Goal: Transaction & Acquisition: Purchase product/service

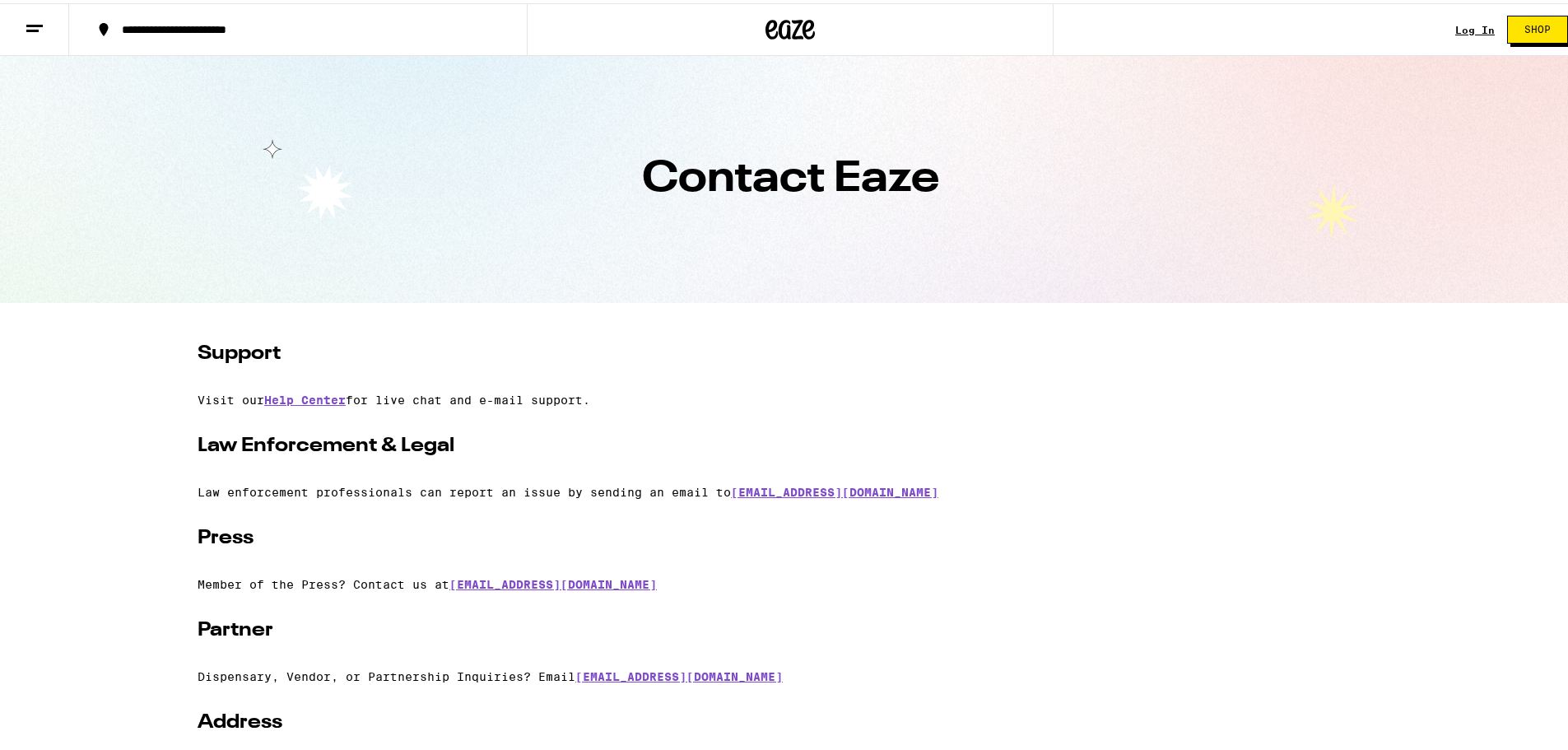
click at [29, 30] on icon at bounding box center [35, 26] width 20 height 20
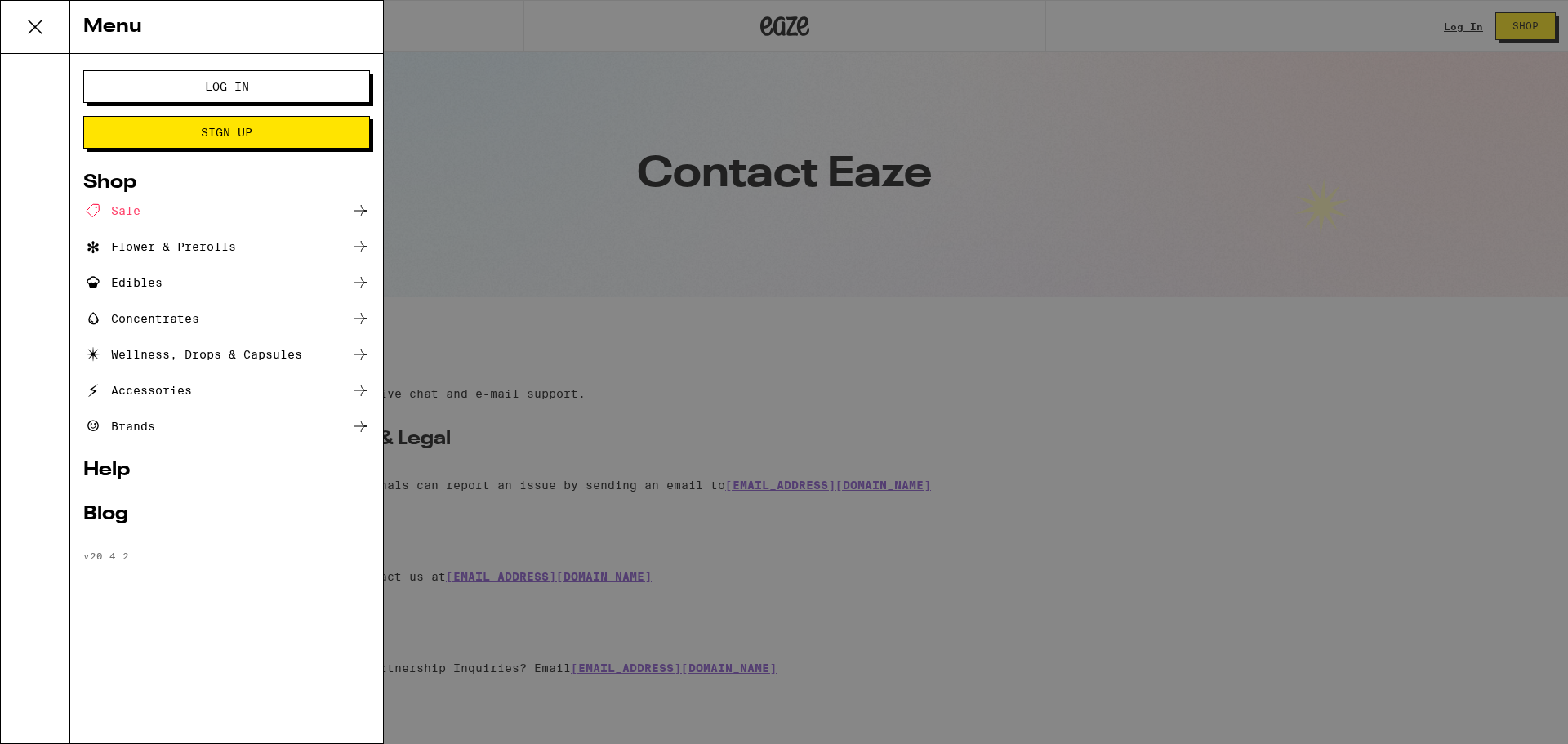
click at [148, 393] on div "Accessories" at bounding box center [137, 391] width 109 height 20
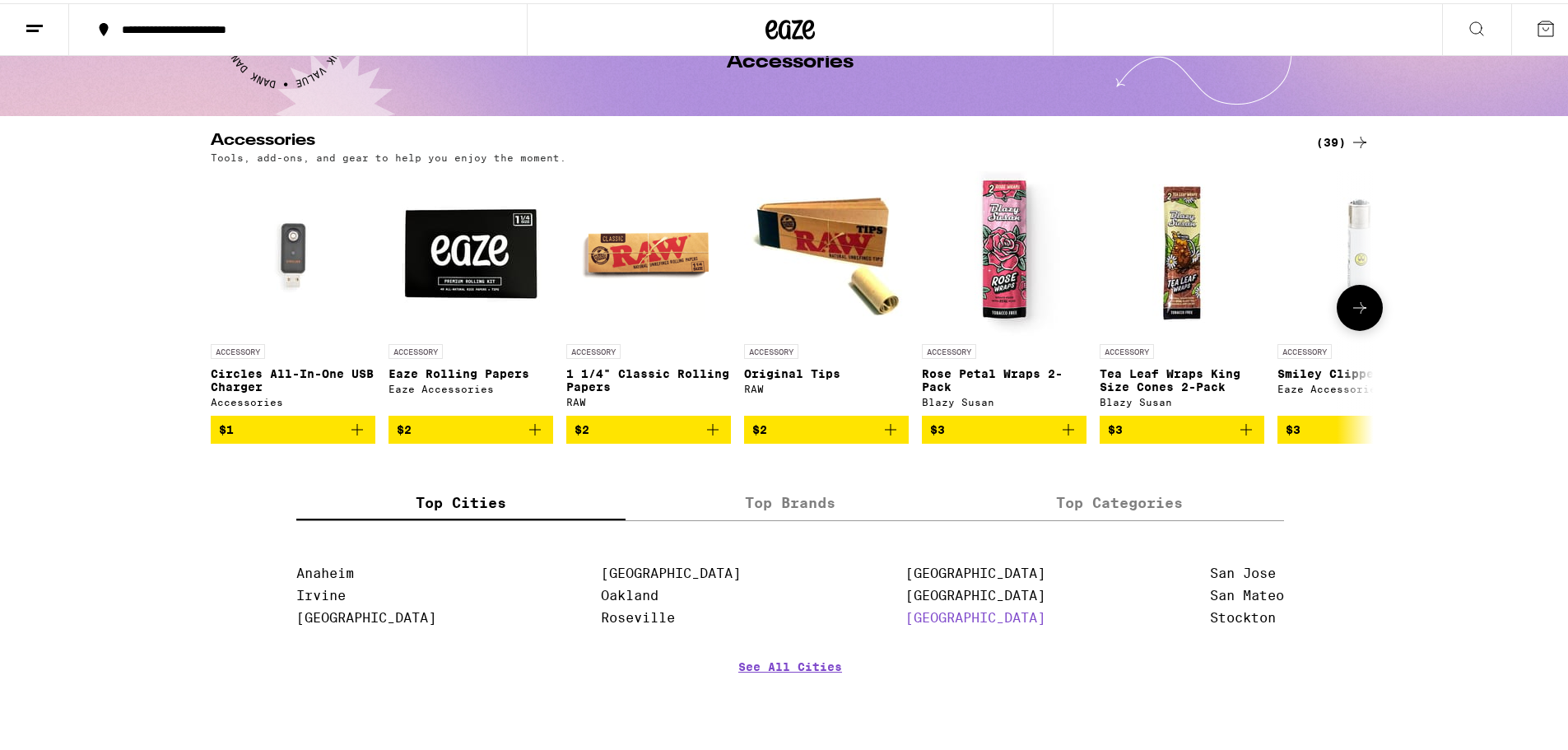
scroll to position [375, 0]
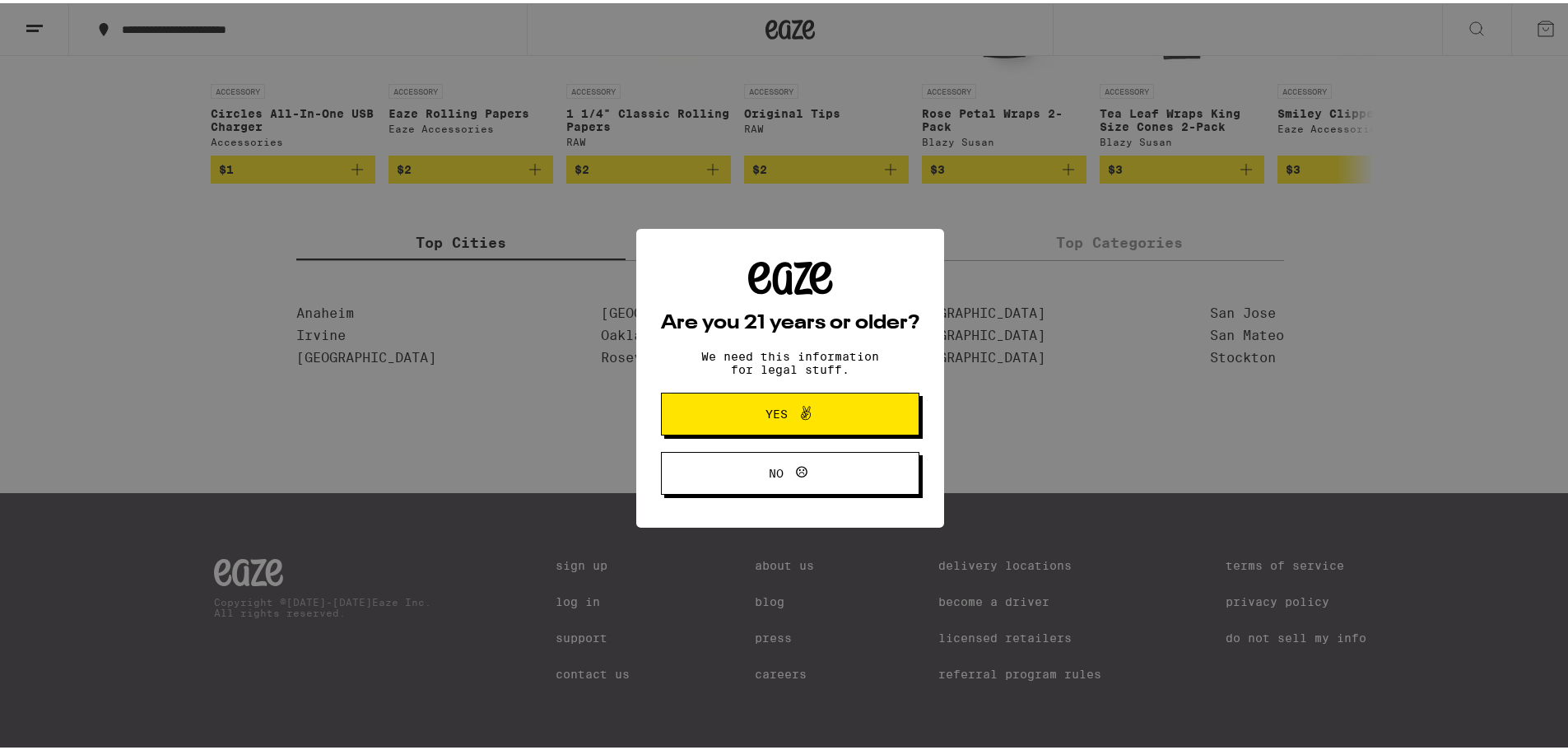
click at [861, 473] on button "No" at bounding box center [789, 470] width 258 height 43
